Goal: Find specific page/section: Find specific page/section

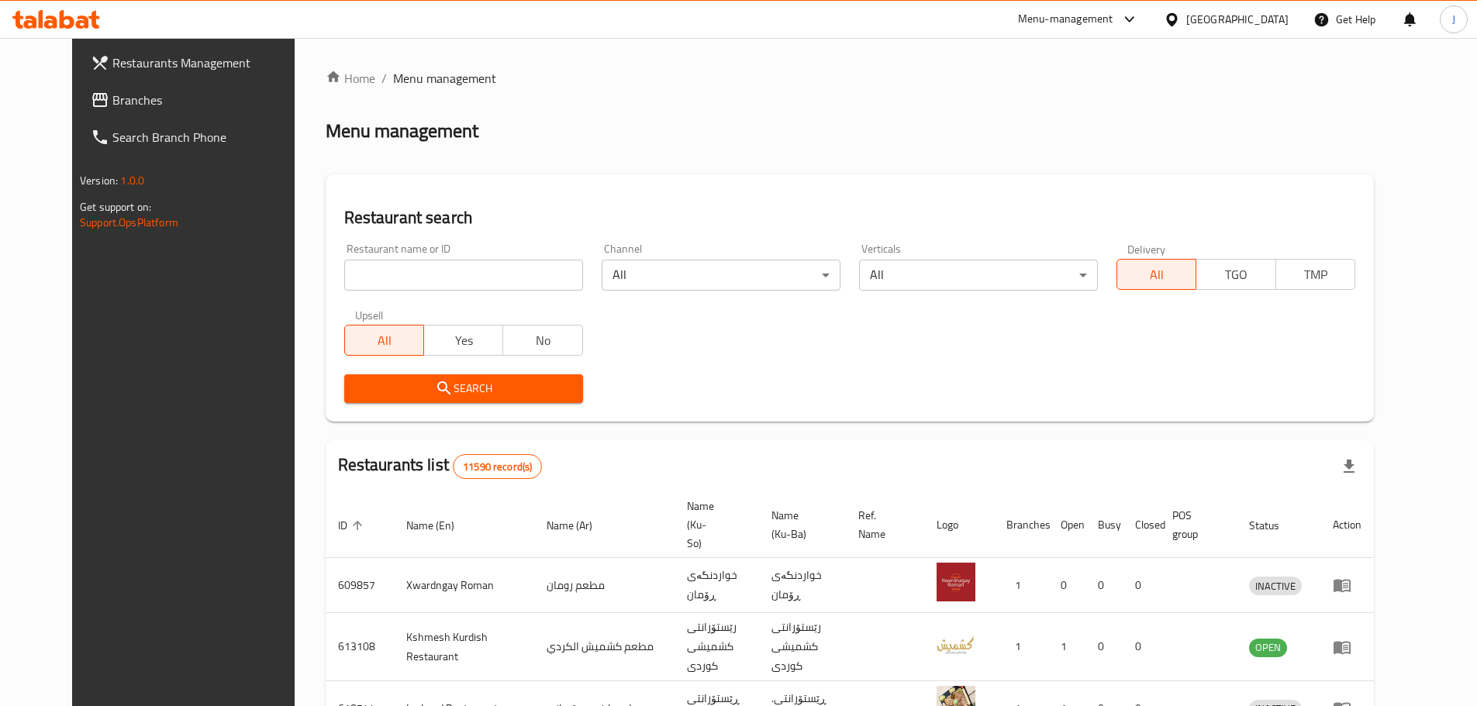
click at [502, 269] on input "search" at bounding box center [463, 275] width 239 height 31
paste input "[PERSON_NAME], [GEOGRAPHIC_DATA]"
click button "Search" at bounding box center [463, 388] width 239 height 29
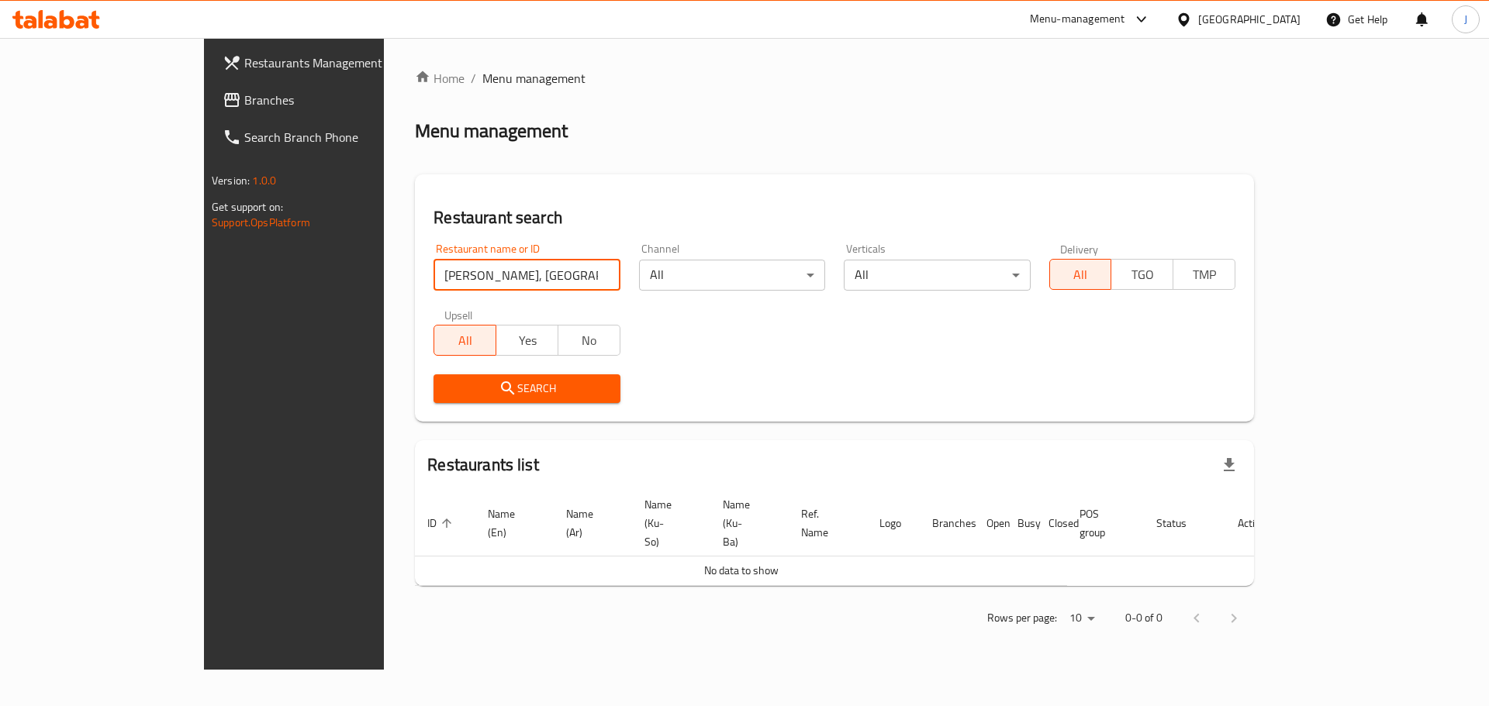
drag, startPoint x: 498, startPoint y: 271, endPoint x: 371, endPoint y: 285, distance: 127.9
click at [433, 285] on input "[PERSON_NAME], [GEOGRAPHIC_DATA]" at bounding box center [526, 275] width 186 height 31
type input "[PERSON_NAME]"
click button "Search" at bounding box center [526, 388] width 186 height 29
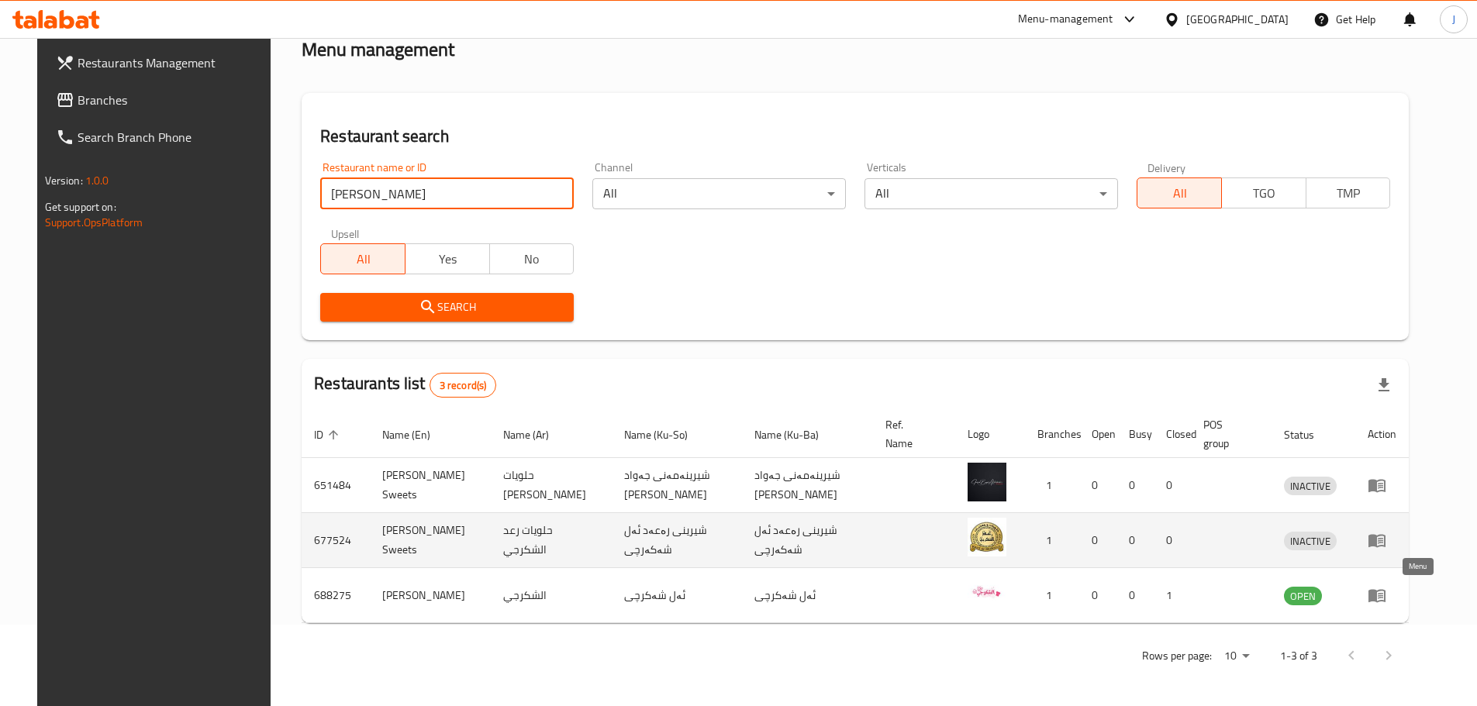
scroll to position [82, 0]
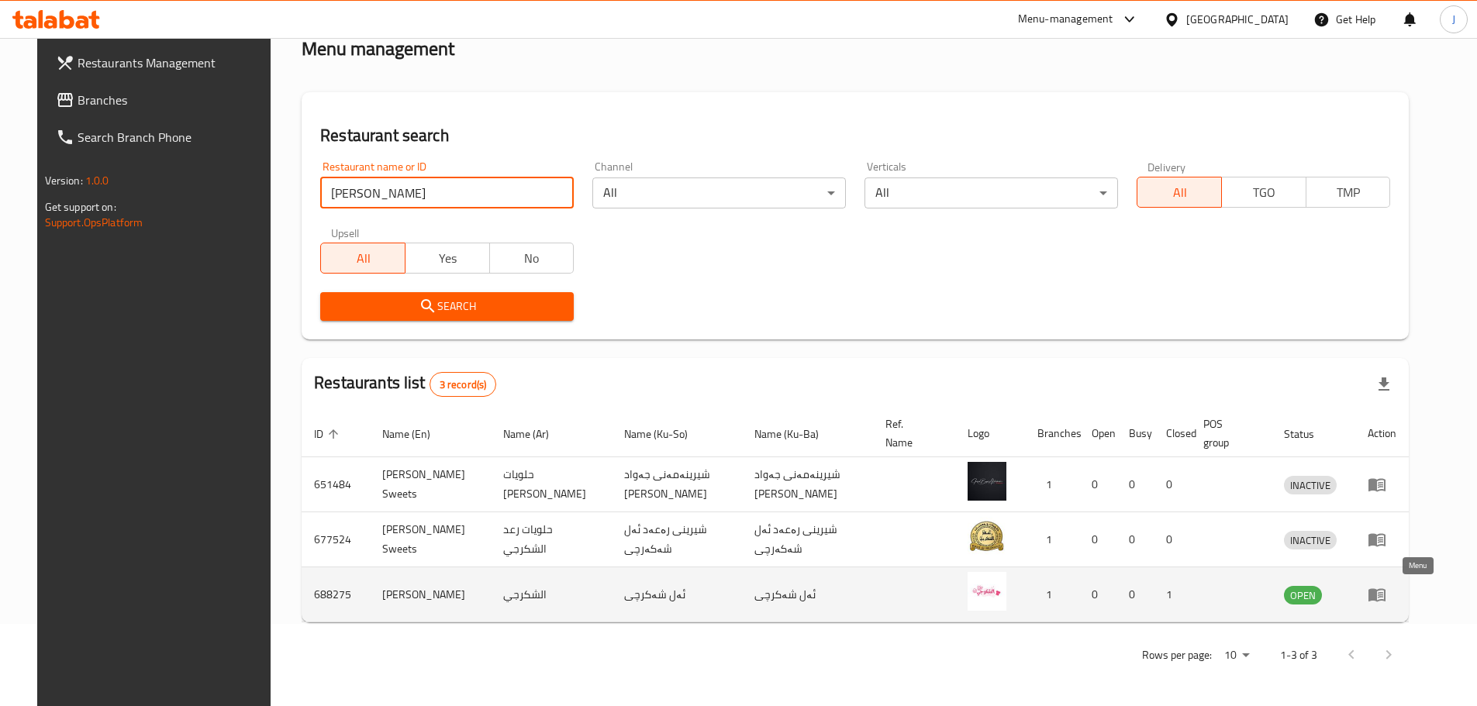
click at [1385, 601] on icon "enhanced table" at bounding box center [1376, 595] width 17 height 13
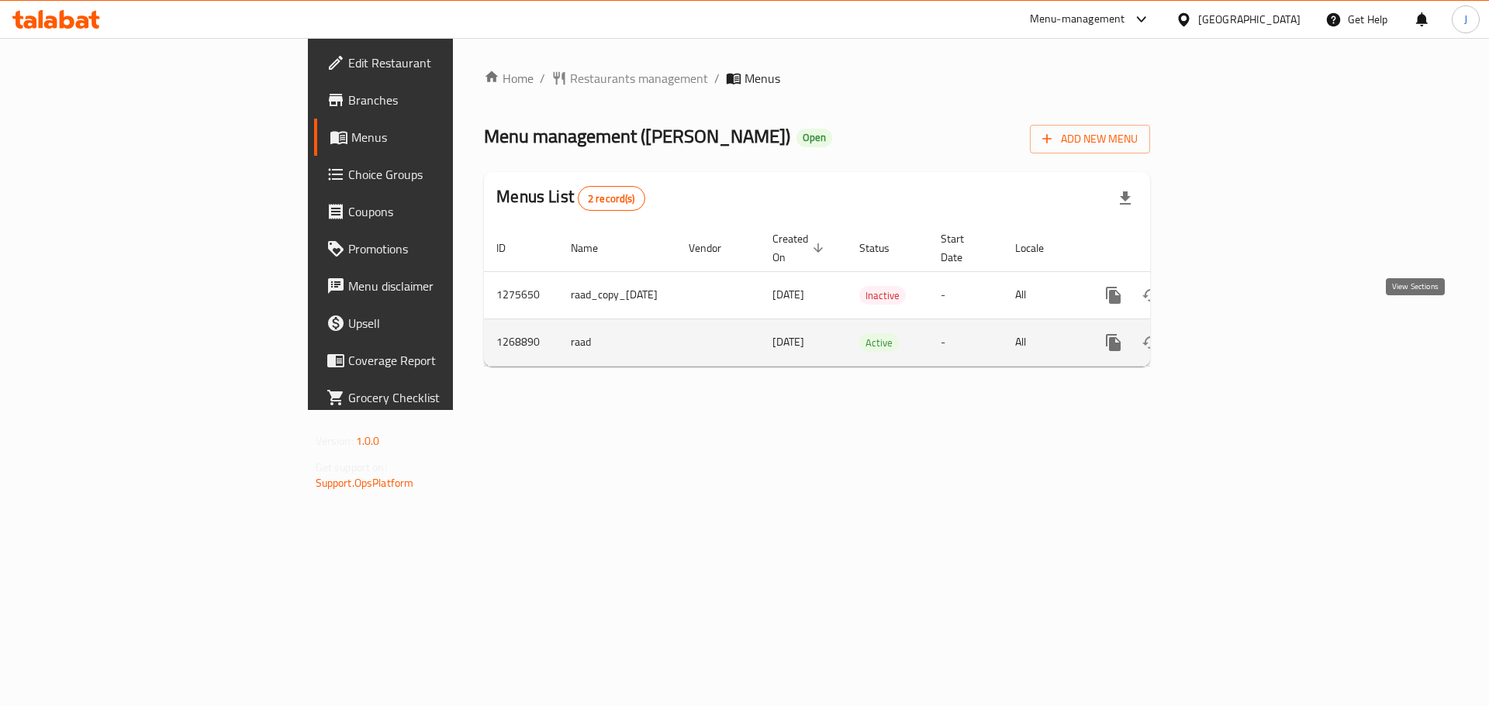
click at [1244, 333] on link "enhanced table" at bounding box center [1224, 342] width 37 height 37
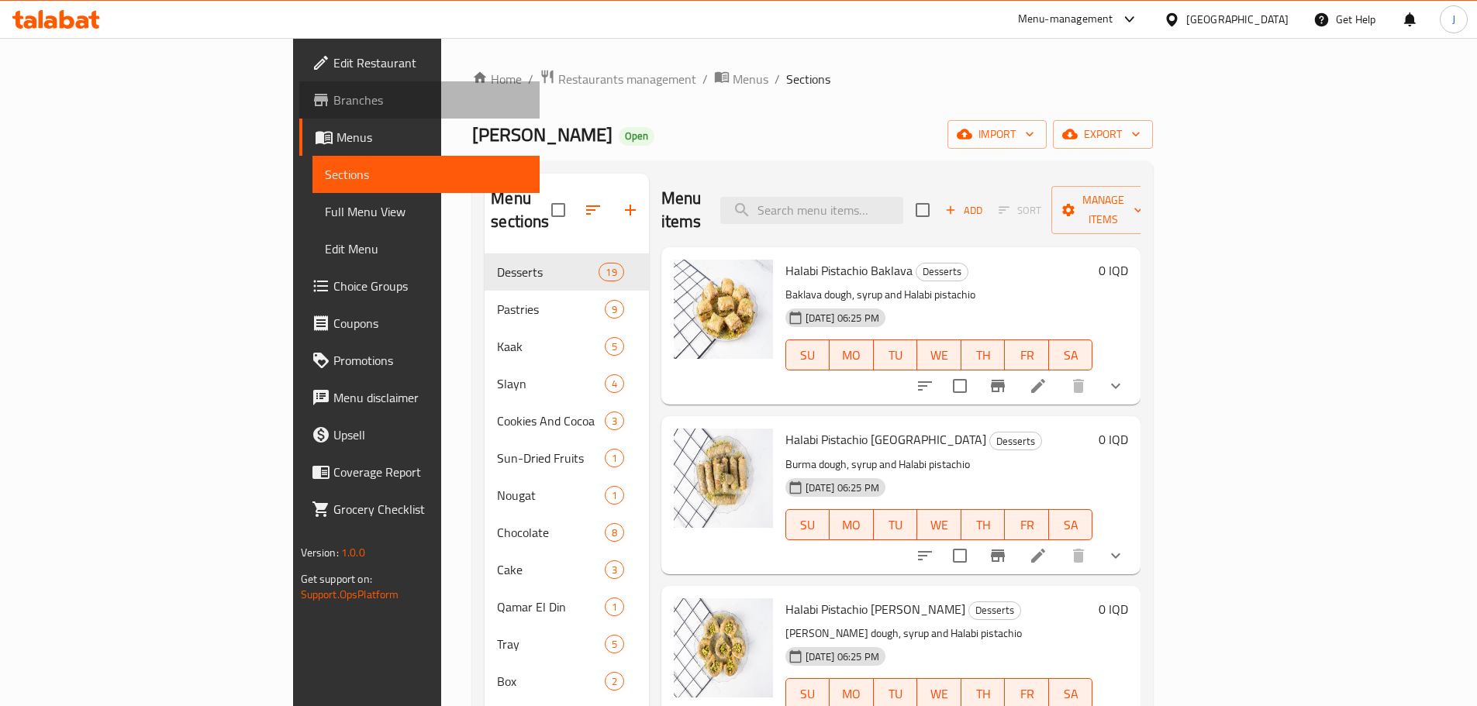
click at [333, 107] on span "Branches" at bounding box center [430, 100] width 194 height 19
